Goal: Information Seeking & Learning: Learn about a topic

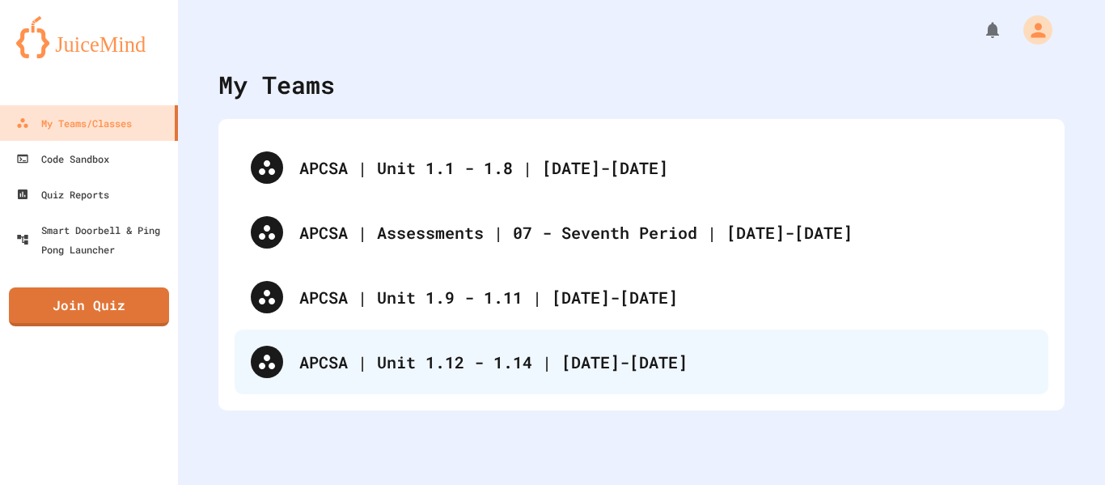
click at [503, 368] on div "APCSA | Unit 1.12 - 1.14 | [DATE]-[DATE]" at bounding box center [665, 362] width 733 height 24
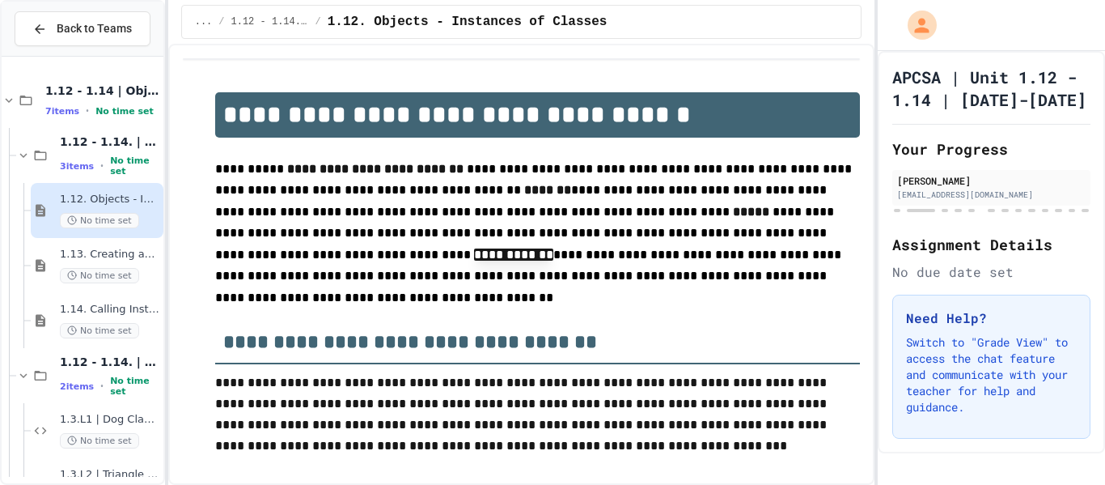
click at [118, 297] on div "1.14. Calling Instance Methods No time set" at bounding box center [97, 320] width 133 height 55
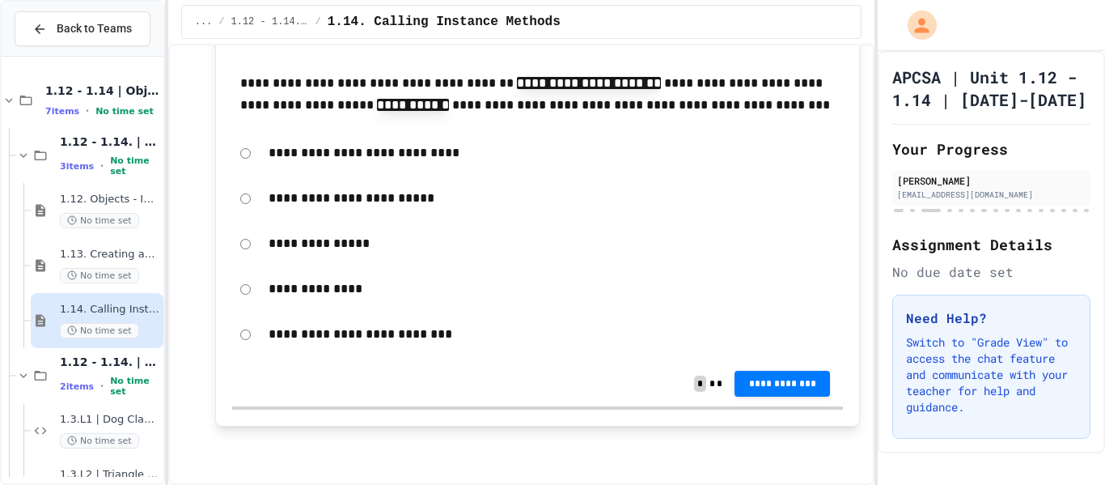
scroll to position [19134, 0]
drag, startPoint x: 254, startPoint y: 97, endPoint x: 269, endPoint y: 104, distance: 15.9
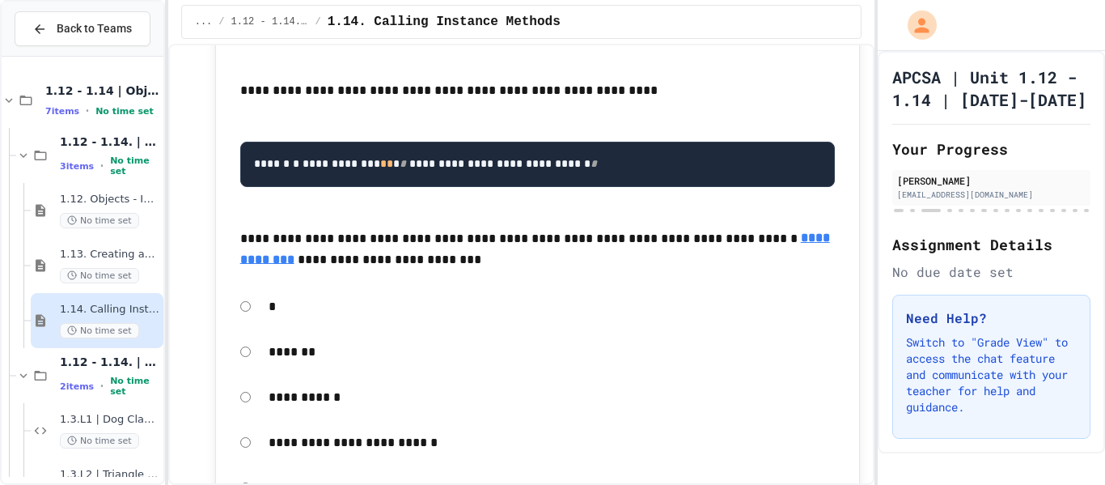
scroll to position [11106, 0]
